Goal: Transaction & Acquisition: Download file/media

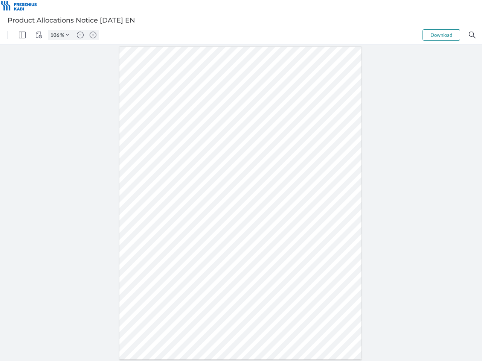
click at [22, 35] on img "Panel" at bounding box center [22, 35] width 7 height 7
click at [39, 35] on img "View Controls" at bounding box center [38, 35] width 7 height 7
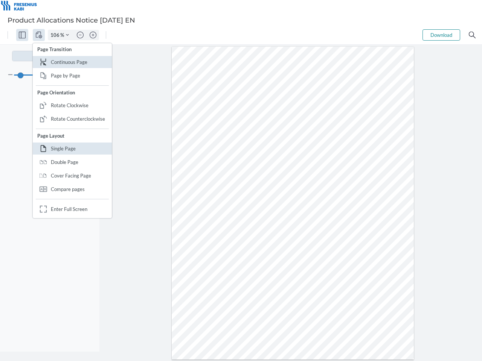
click at [56, 35] on input "106" at bounding box center [54, 35] width 12 height 7
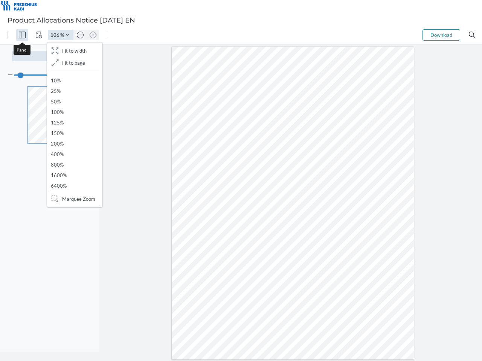
click at [67, 35] on img "Zoom Controls" at bounding box center [67, 34] width 3 height 3
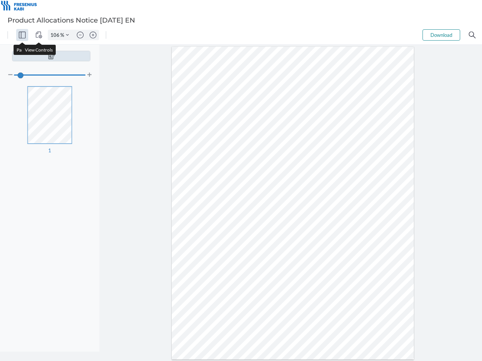
click at [80, 35] on img "Zoom out" at bounding box center [80, 35] width 7 height 7
click at [93, 35] on img "Zoom in" at bounding box center [93, 35] width 7 height 7
type input "106"
click at [441, 35] on button "Download" at bounding box center [441, 34] width 38 height 11
click at [472, 35] on img "Search" at bounding box center [472, 35] width 7 height 7
